Goal: Transaction & Acquisition: Purchase product/service

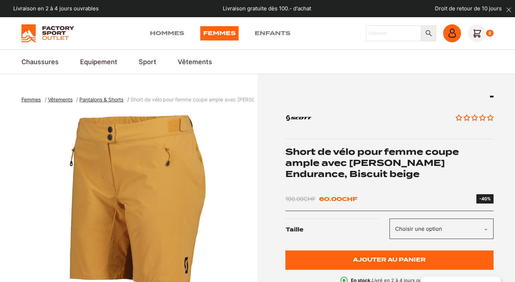
click at [450, 30] on icon at bounding box center [452, 31] width 5 height 5
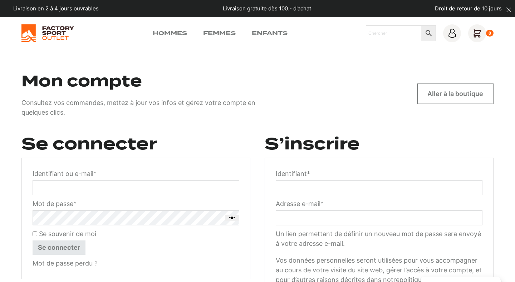
click at [147, 177] on label "Identifiant ou e-mail * Obligatoire" at bounding box center [136, 174] width 207 height 10
click at [147, 180] on input "Identifiant ou e-mail * Obligatoire" at bounding box center [136, 187] width 207 height 15
click at [140, 183] on input "Identifiant ou e-mail * Obligatoire" at bounding box center [136, 187] width 207 height 15
type input "morganegrandjean.mg@gmail.com"
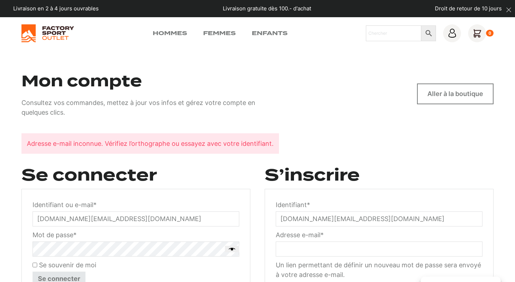
click at [55, 28] on img at bounding box center [47, 33] width 53 height 18
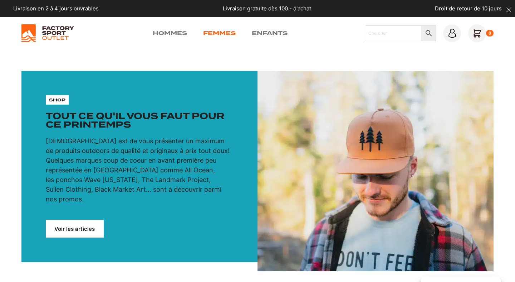
click at [229, 34] on link "Femmes" at bounding box center [219, 33] width 33 height 9
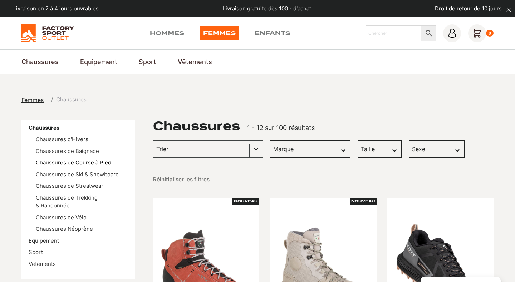
click at [91, 159] on link "Chaussures de Course à Pied" at bounding box center [74, 162] width 76 height 7
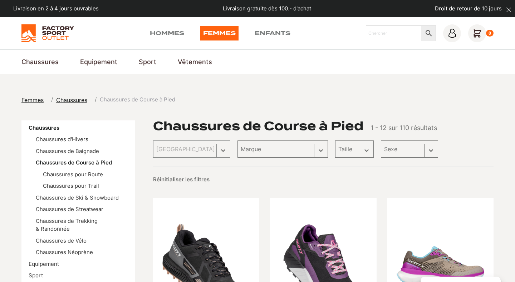
click at [249, 144] on div "Marque Sélectionnez le contenu Marque West Path (18) Dakine (15) Scott (14) Wav…" at bounding box center [283, 148] width 91 height 17
click at [250, 144] on button "Basculer la liste" at bounding box center [256, 149] width 13 height 16
select select "scott"
click at [355, 150] on div "Taille Sélectionnez le contenu Taille 36 (1) 36.5 (1) 37.5 (1) 38 (1) 38.5 (1) …" at bounding box center [374, 148] width 39 height 17
click at [355, 152] on div "Taille Sélectionnez le contenu Taille 36 (1) 36.5 (1) 37.5 (1) 38 (1) 38.5 (1) …" at bounding box center [374, 148] width 39 height 17
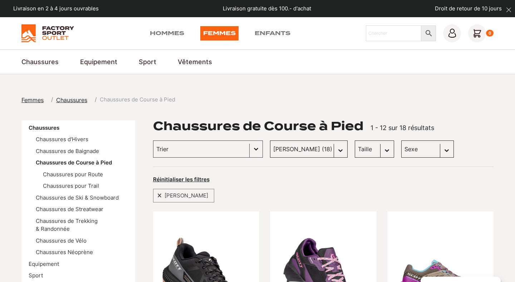
select select "40"
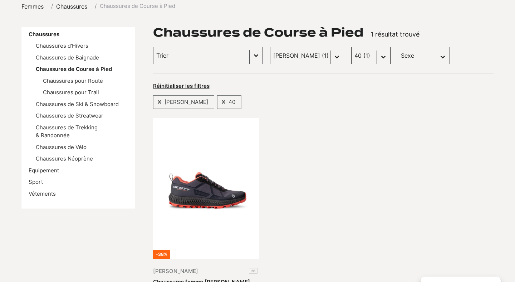
scroll to position [93, 0]
select select
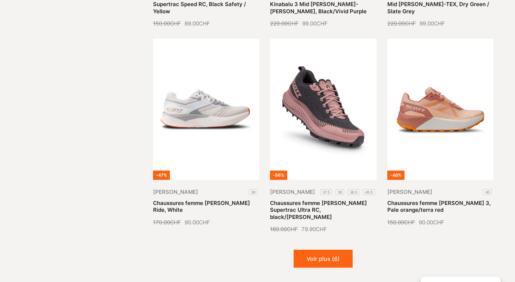
scroll to position [809, 0]
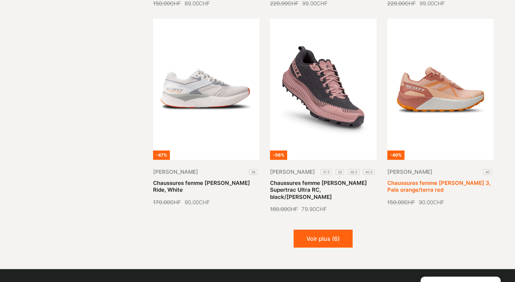
click at [437, 179] on link "Chaussures femme Scott Kinabalu 3, Pale orange/terra red" at bounding box center [439, 186] width 103 height 14
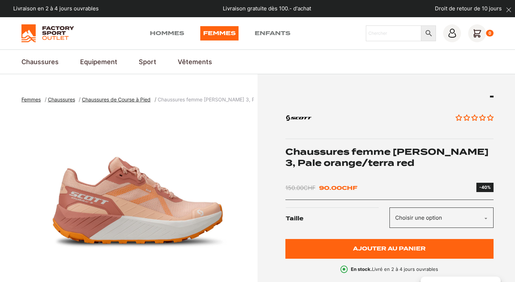
drag, startPoint x: 0, startPoint y: 0, endPoint x: 418, endPoint y: 218, distance: 471.7
click at [418, 206] on div "Aucun avis Chaussures femme Scott Kinabalu 3, Pale orange/terra red 150.00 CHF …" at bounding box center [390, 185] width 209 height 178
select select "40"
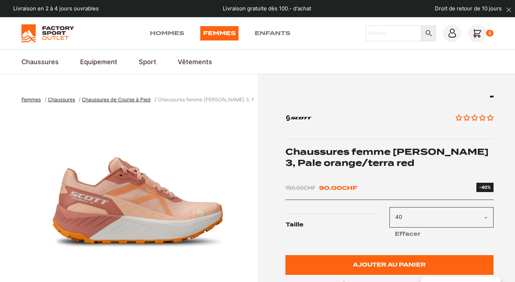
click at [412, 248] on form "Taille Choisir une option 40 Effacer En stock quantité de Chaussures femme Scot…" at bounding box center [390, 241] width 209 height 68
click at [412, 254] on form "Taille Choisir une option 40 Effacer En stock quantité de Chaussures femme Scot…" at bounding box center [390, 241] width 209 height 68
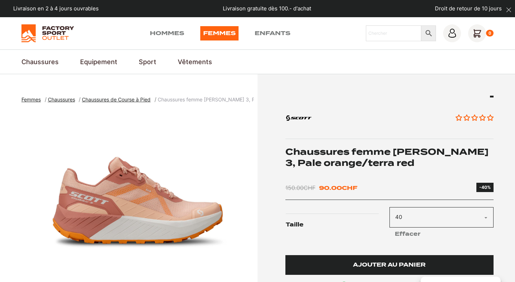
click at [409, 267] on span "Ajouter au panier" at bounding box center [389, 265] width 73 height 6
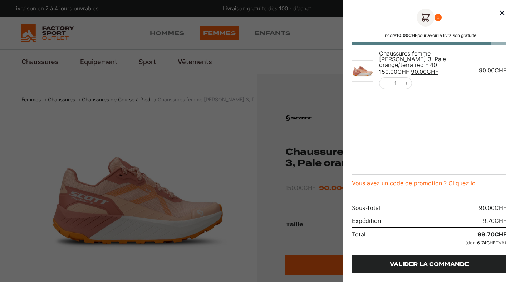
click at [428, 266] on link "Valider la commande" at bounding box center [429, 264] width 155 height 19
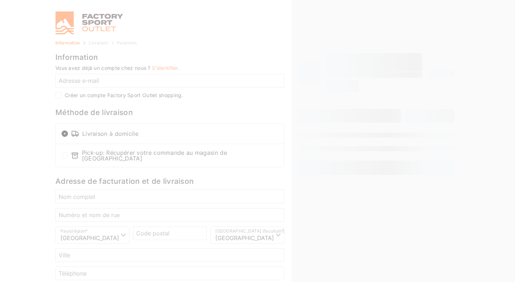
select select "NE"
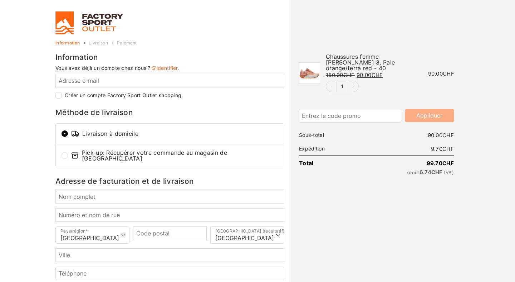
click at [109, 26] on link at bounding box center [132, 22] width 154 height 23
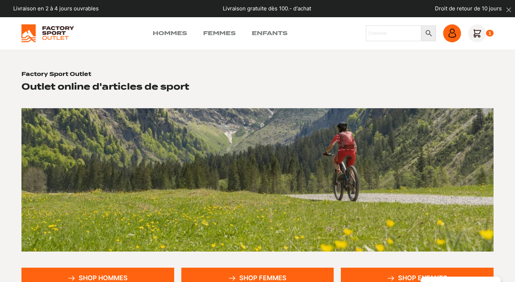
click at [458, 33] on link at bounding box center [453, 33] width 18 height 18
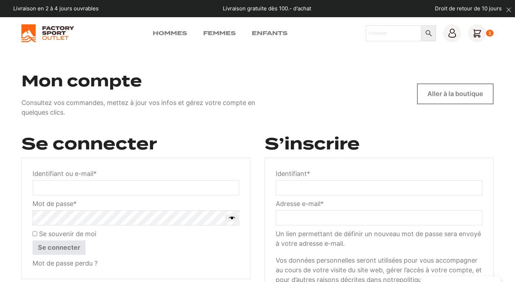
click at [318, 188] on input "Identifiant * Obligatoire" at bounding box center [379, 187] width 207 height 15
type input "morganegrandjean.mg@gmail.com"
type input "T0uc@n_20"
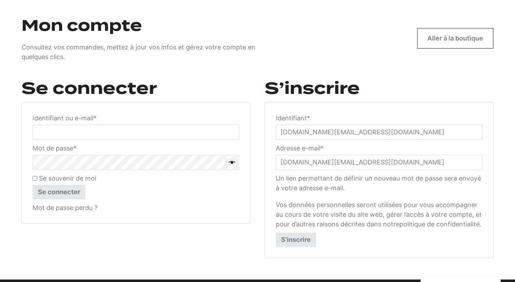
type input "morganegrandjean.mg@gmail.com"
click at [309, 242] on button "S’inscrire" at bounding box center [296, 239] width 40 height 14
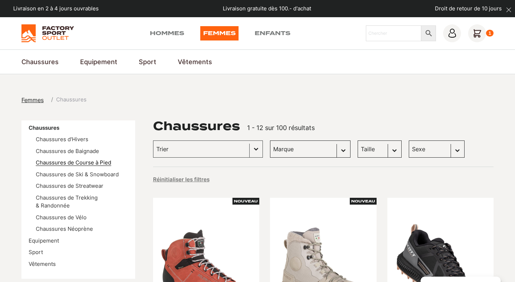
click at [96, 159] on link "Chaussures de Course à Pied" at bounding box center [74, 162] width 76 height 7
